Goal: Task Accomplishment & Management: Manage account settings

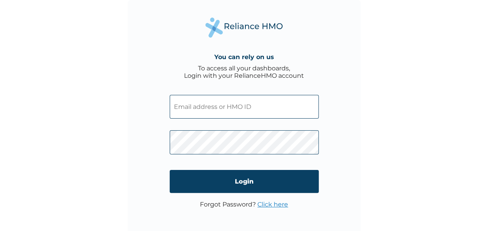
click at [223, 104] on input "text" at bounding box center [244, 107] width 149 height 24
paste input "[EMAIL_ADDRESS][DOMAIN_NAME]"
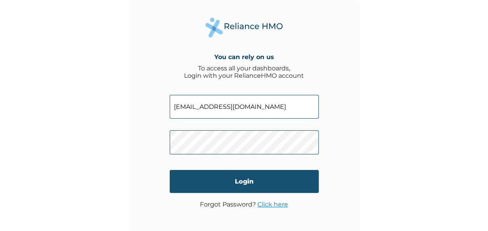
type input "[EMAIL_ADDRESS][DOMAIN_NAME]"
click at [252, 177] on input "Login" at bounding box center [244, 181] width 149 height 23
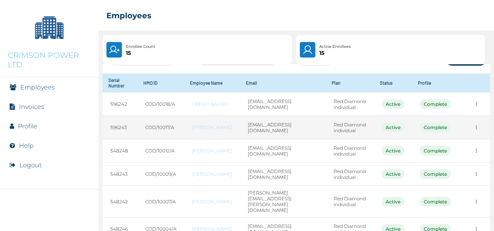
scroll to position [28, 0]
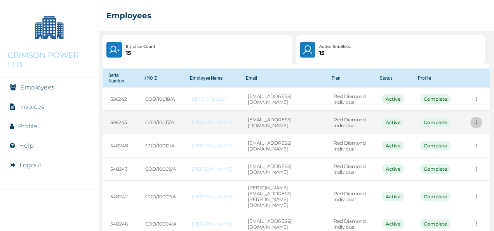
click at [473, 125] on icon "more" at bounding box center [476, 122] width 6 height 6
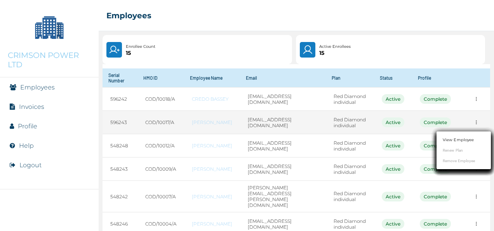
scroll to position [0, 0]
click at [472, 125] on div at bounding box center [247, 115] width 494 height 231
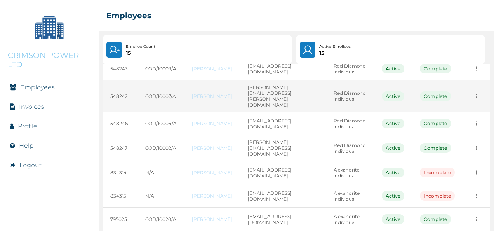
scroll to position [165, 0]
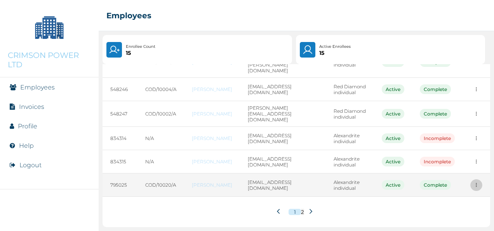
click at [476, 184] on icon "more" at bounding box center [476, 185] width 1 height 4
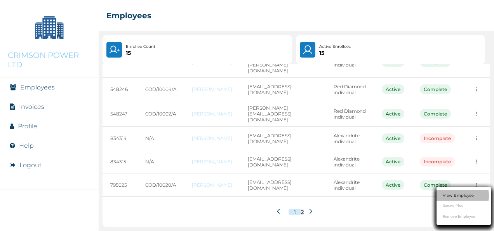
click at [462, 193] on link "View Employee" at bounding box center [458, 195] width 31 height 6
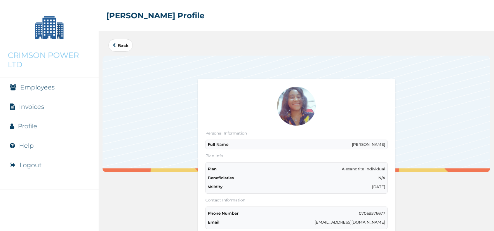
click at [26, 112] on li "Invoices" at bounding box center [49, 106] width 99 height 19
click at [35, 87] on link "Employees" at bounding box center [37, 86] width 35 height 7
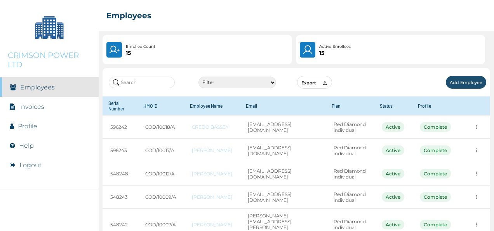
scroll to position [165, 0]
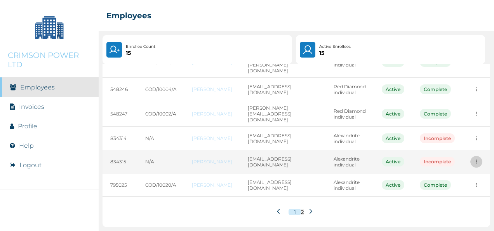
click at [473, 158] on icon "more" at bounding box center [476, 161] width 6 height 6
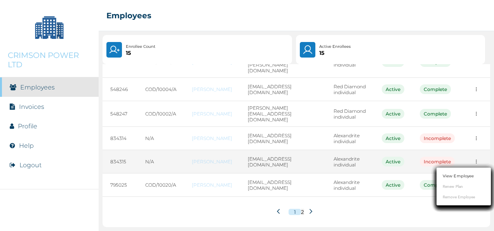
click at [470, 158] on div at bounding box center [247, 115] width 494 height 231
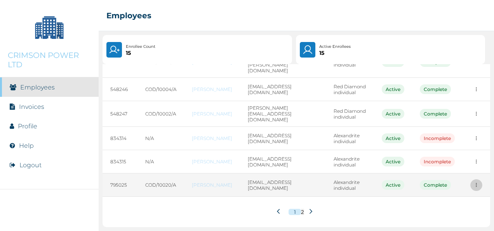
click at [473, 186] on icon "more" at bounding box center [476, 185] width 6 height 6
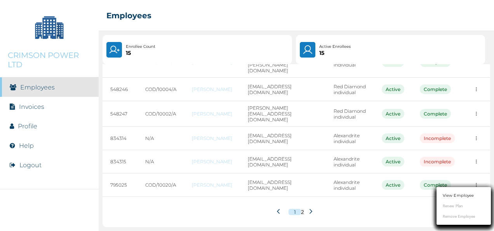
click at [453, 207] on ul "View Employee Renew Plan Remove Employee" at bounding box center [463, 206] width 54 height 38
click at [452, 190] on li "View Employee" at bounding box center [463, 195] width 54 height 10
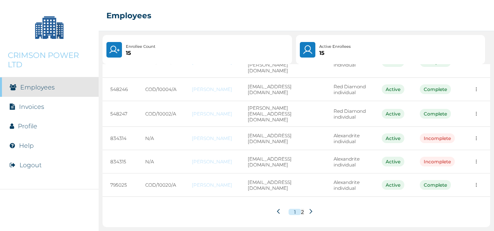
click at [20, 127] on link "Profile" at bounding box center [27, 125] width 19 height 7
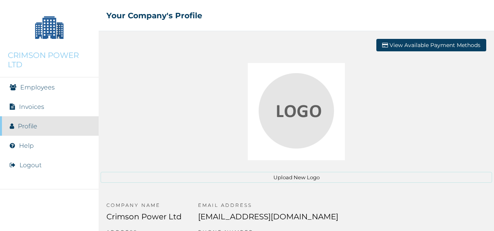
click at [30, 112] on li "Invoices" at bounding box center [49, 106] width 99 height 19
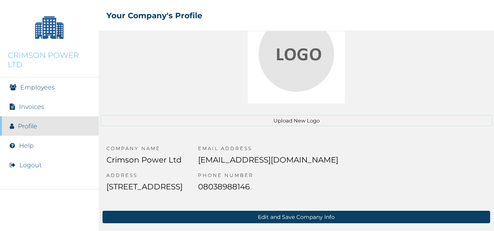
drag, startPoint x: 411, startPoint y: 2, endPoint x: 319, endPoint y: 9, distance: 91.9
click at [319, 9] on div "☰ Your Company's Profile" at bounding box center [296, 15] width 395 height 31
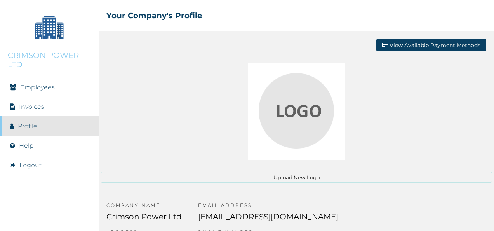
click at [287, 29] on div "☰ Your Company's Profile" at bounding box center [296, 15] width 395 height 31
drag, startPoint x: 450, startPoint y: 0, endPoint x: 297, endPoint y: 26, distance: 155.6
click at [297, 26] on div "☰ Your Company's Profile" at bounding box center [296, 15] width 395 height 31
